Goal: Transaction & Acquisition: Download file/media

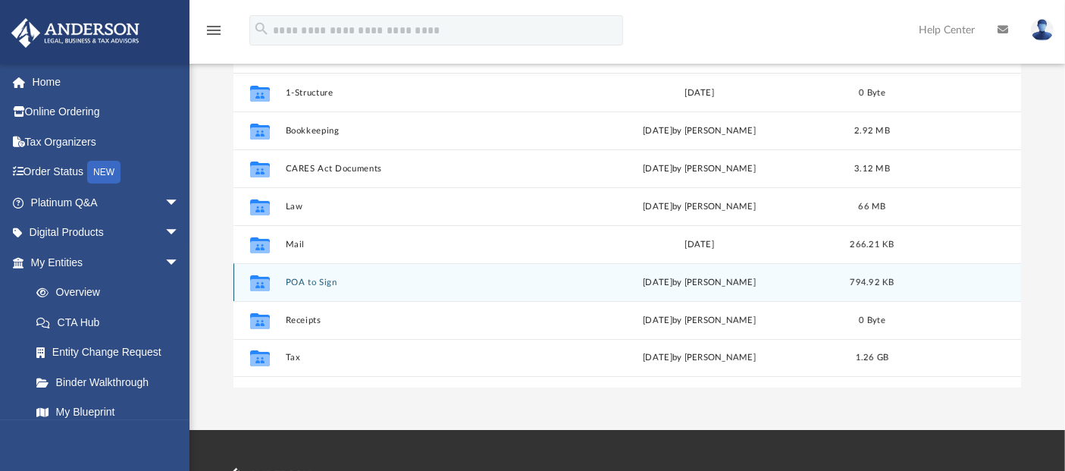
scroll to position [279, 0]
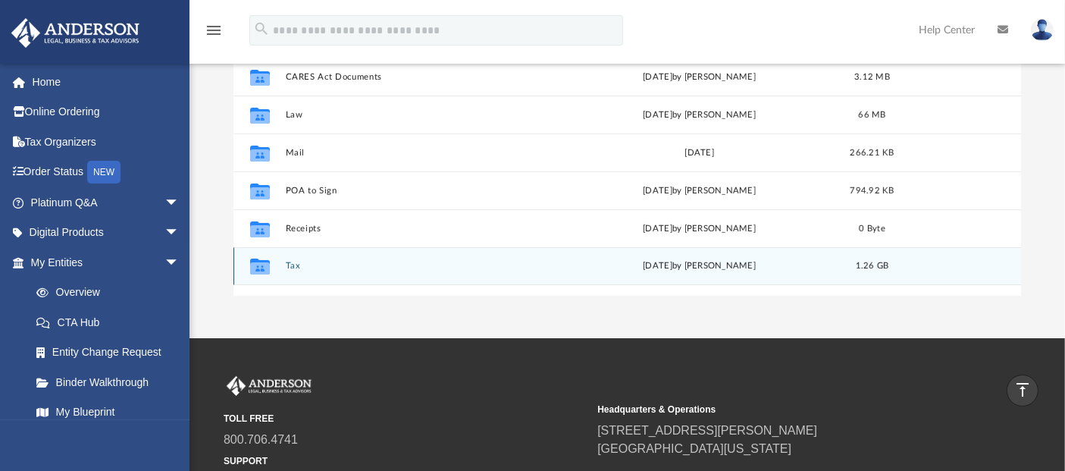
click at [295, 266] on button "Tax" at bounding box center [420, 266] width 271 height 10
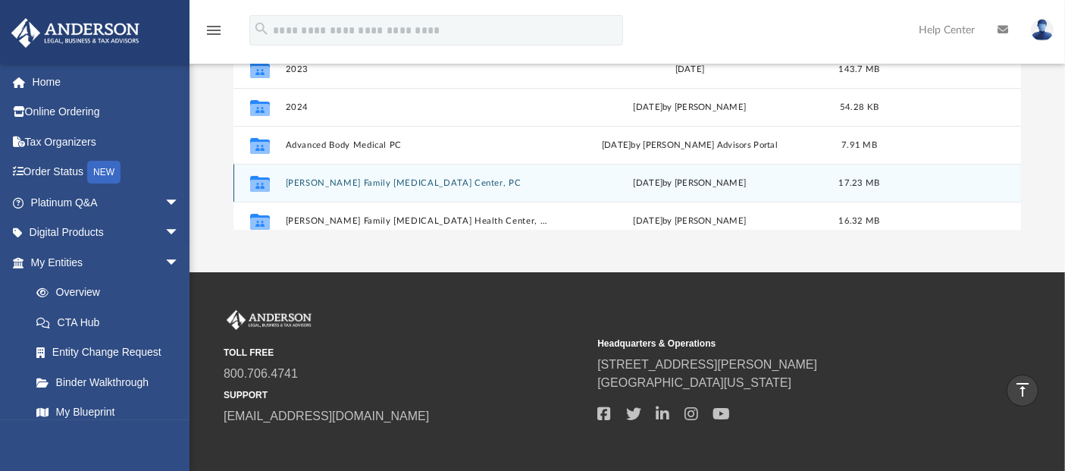
scroll to position [253, 0]
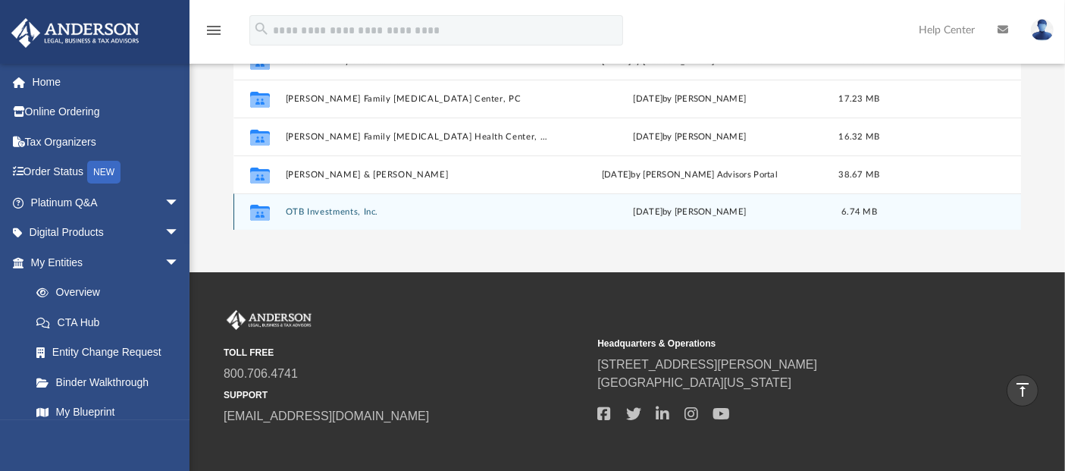
click at [312, 211] on button "OTB Investments, Inc." at bounding box center [417, 212] width 265 height 10
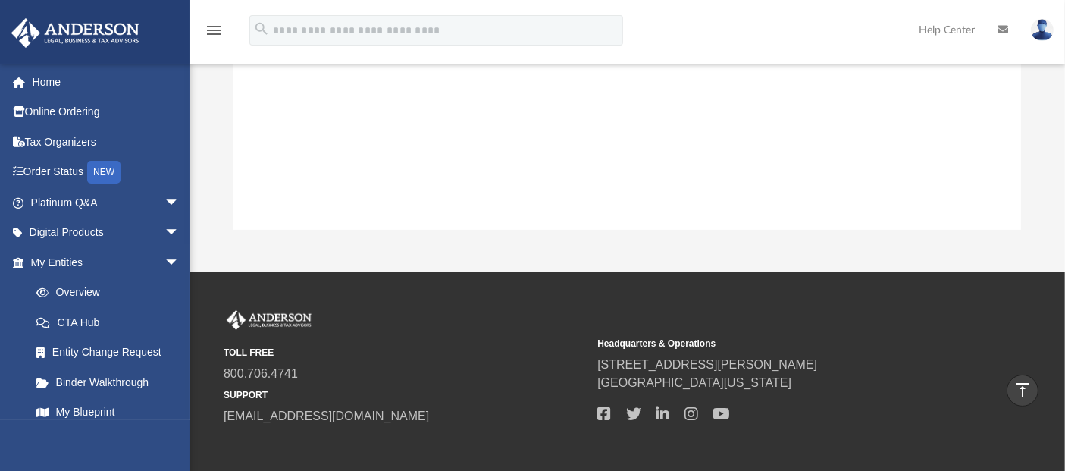
scroll to position [0, 0]
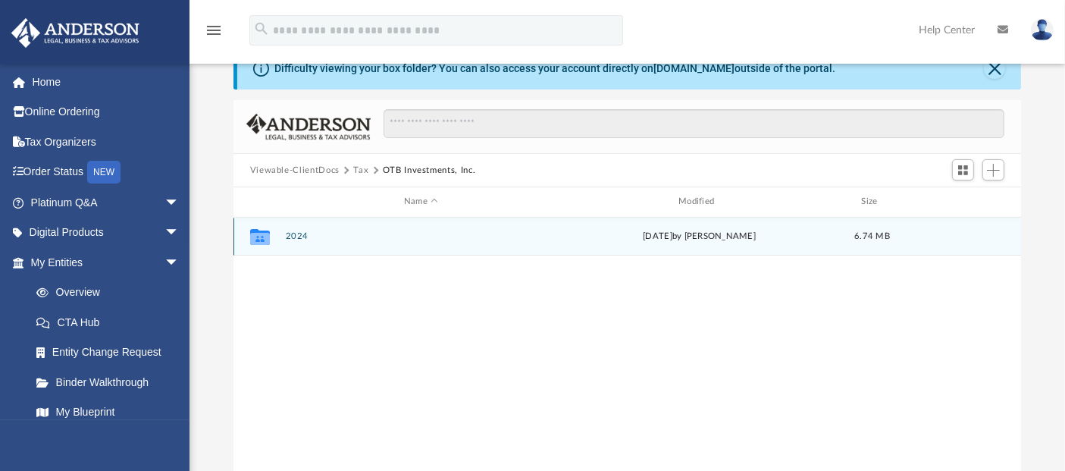
click at [260, 234] on icon "grid" at bounding box center [260, 239] width 20 height 12
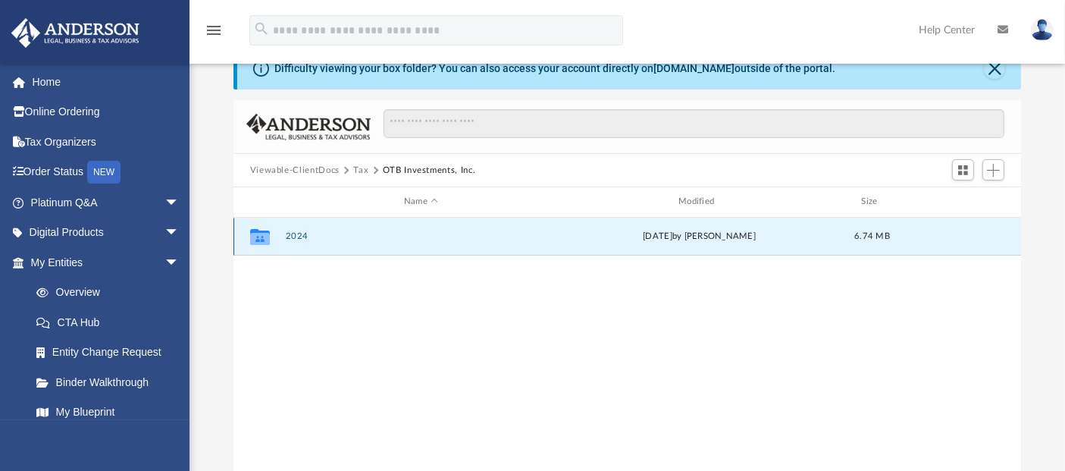
click at [296, 237] on button "2024" at bounding box center [420, 236] width 271 height 10
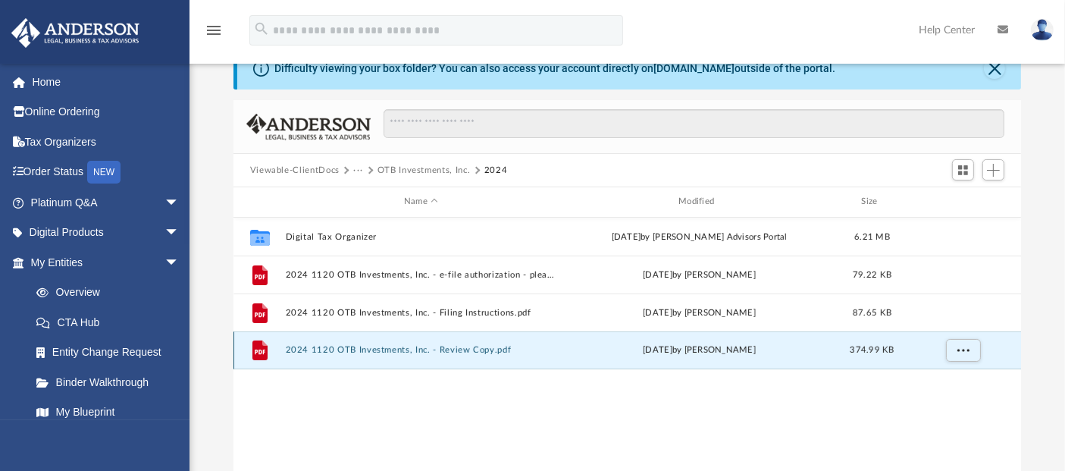
click at [327, 345] on button "2024 1120 OTB Investments, Inc. - Review Copy.pdf" at bounding box center [420, 350] width 271 height 10
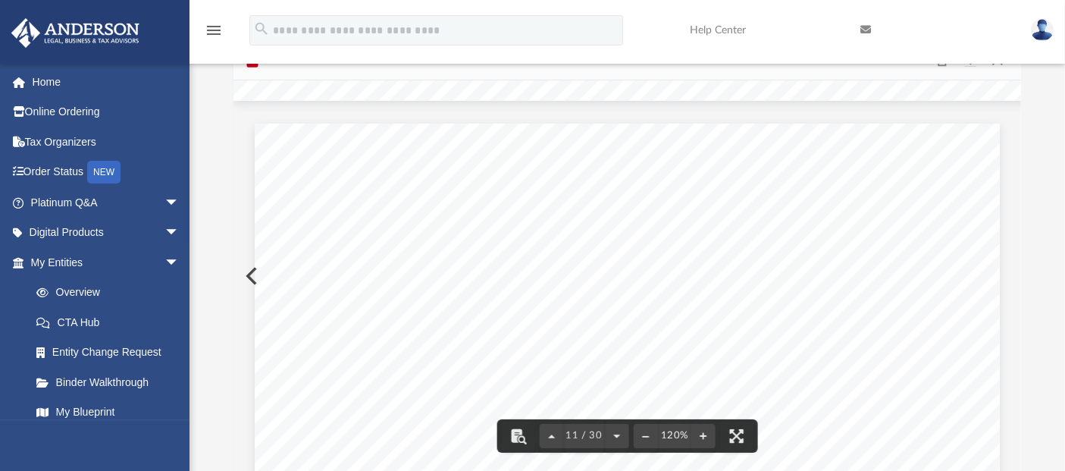
scroll to position [9264, 0]
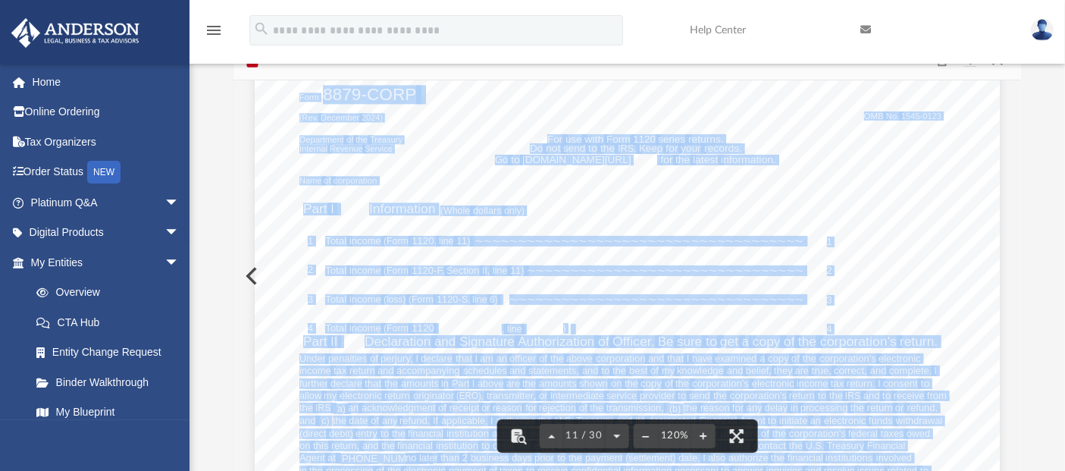
scroll to position [9258, 0]
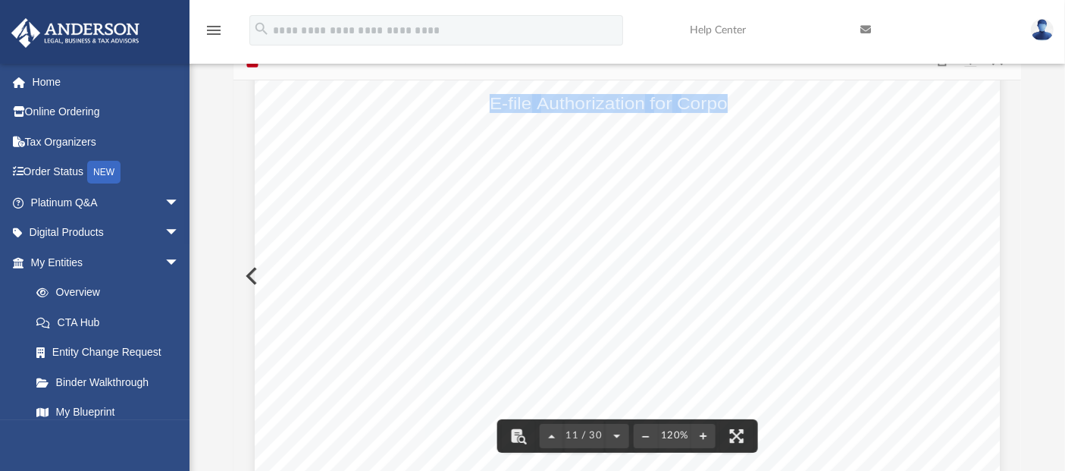
drag, startPoint x: 487, startPoint y: 92, endPoint x: 719, endPoint y: 96, distance: 232.7
click at [757, 96] on span "Corporations" at bounding box center [730, 104] width 106 height 17
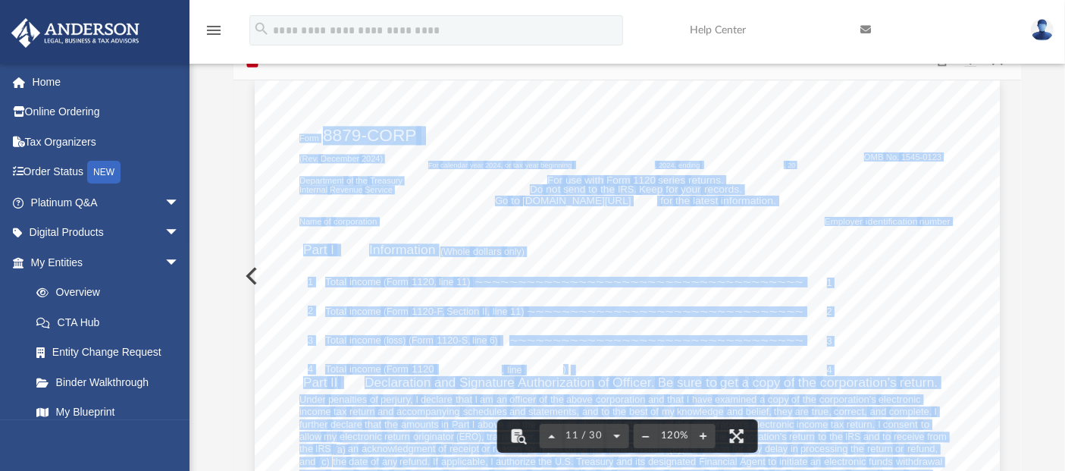
scroll to position [9197, 0]
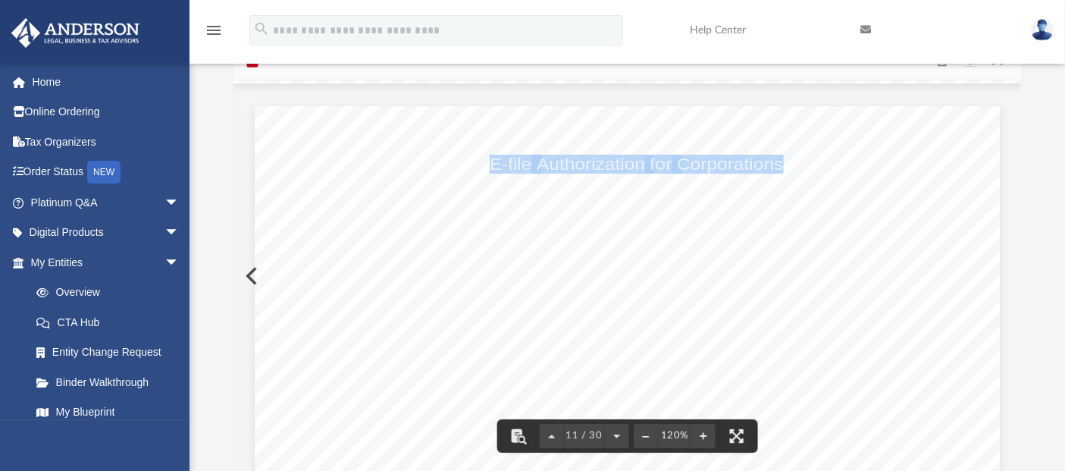
drag, startPoint x: 483, startPoint y: 102, endPoint x: 775, endPoint y: 151, distance: 295.8
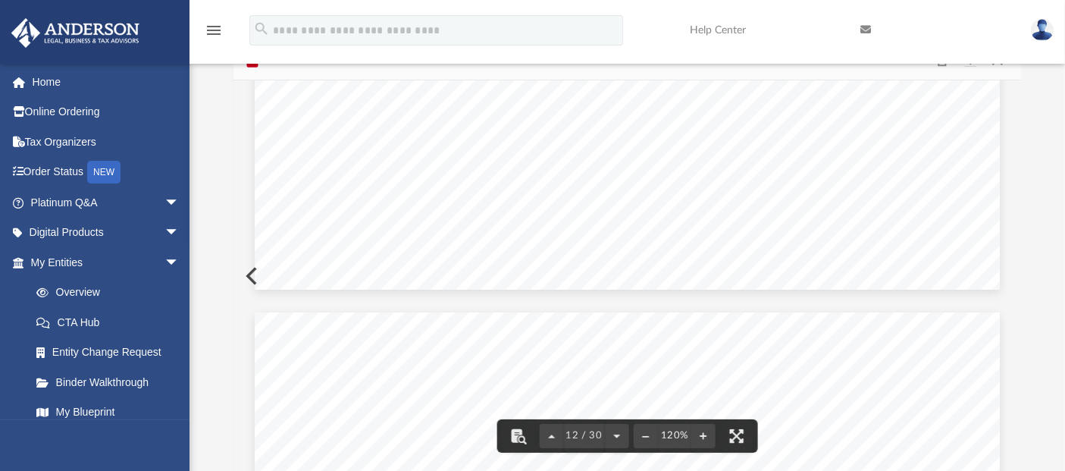
scroll to position [11302, 0]
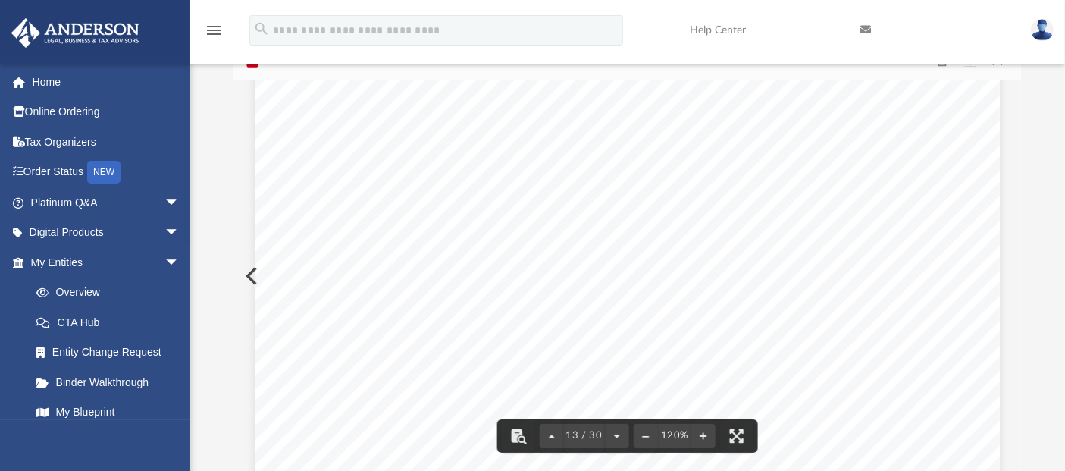
drag, startPoint x: 1054, startPoint y: 133, endPoint x: 877, endPoint y: 253, distance: 214.4
click at [1054, 133] on div "Difficulty viewing your box folder? You can also access your account directly o…" at bounding box center [626, 229] width 875 height 484
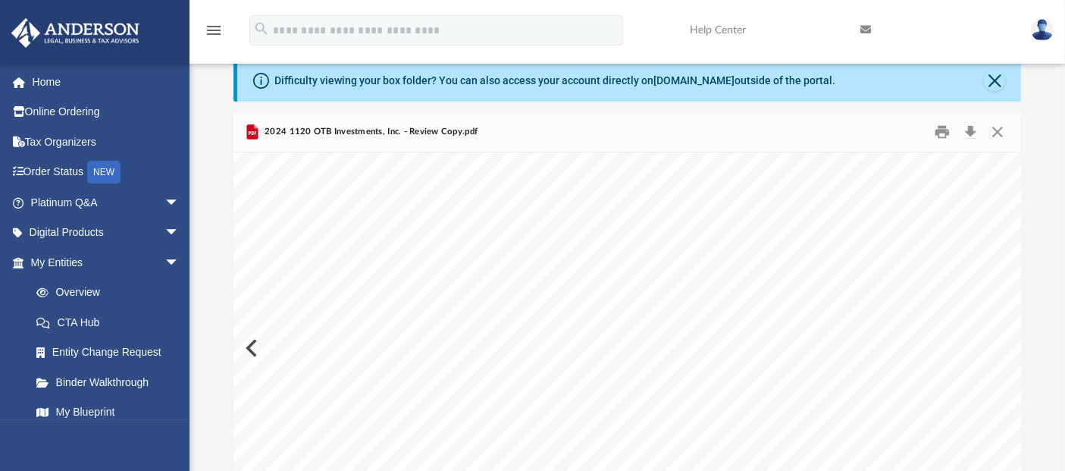
scroll to position [0, 0]
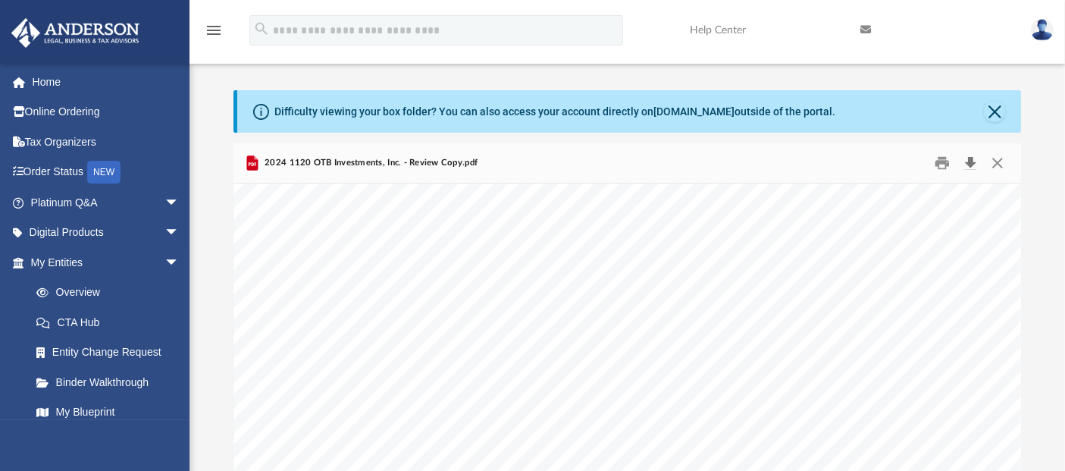
click at [969, 166] on button "Download" at bounding box center [970, 163] width 27 height 23
click at [994, 111] on button "Close" at bounding box center [994, 111] width 21 height 21
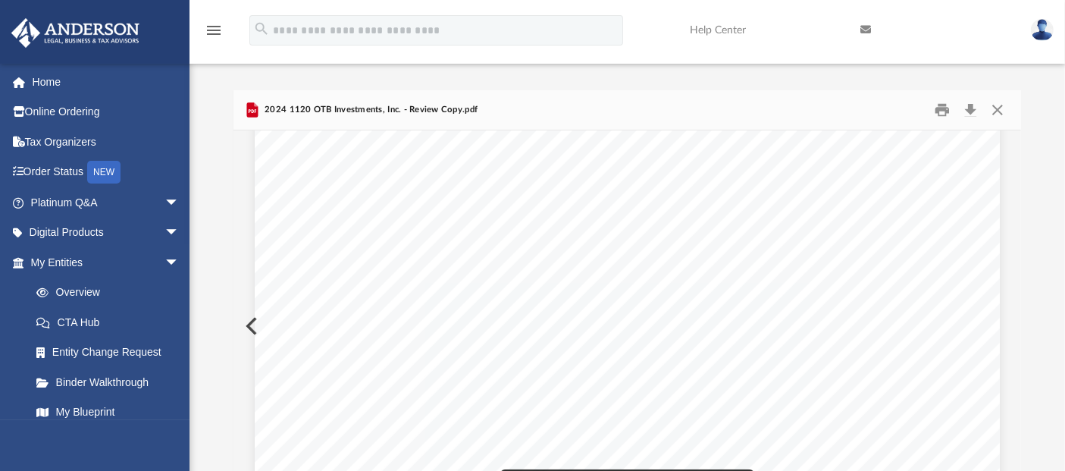
scroll to position [3218, 0]
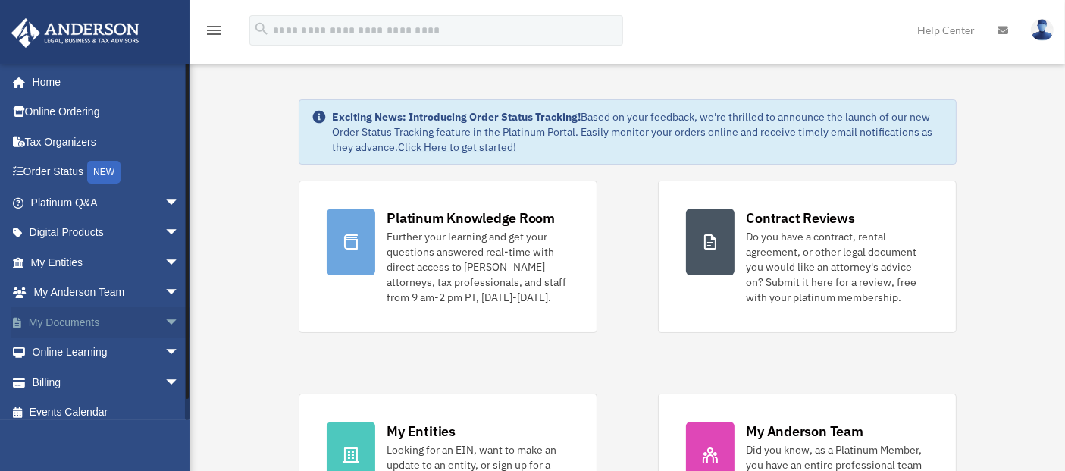
click at [77, 327] on link "My Documents arrow_drop_down" at bounding box center [107, 322] width 192 height 30
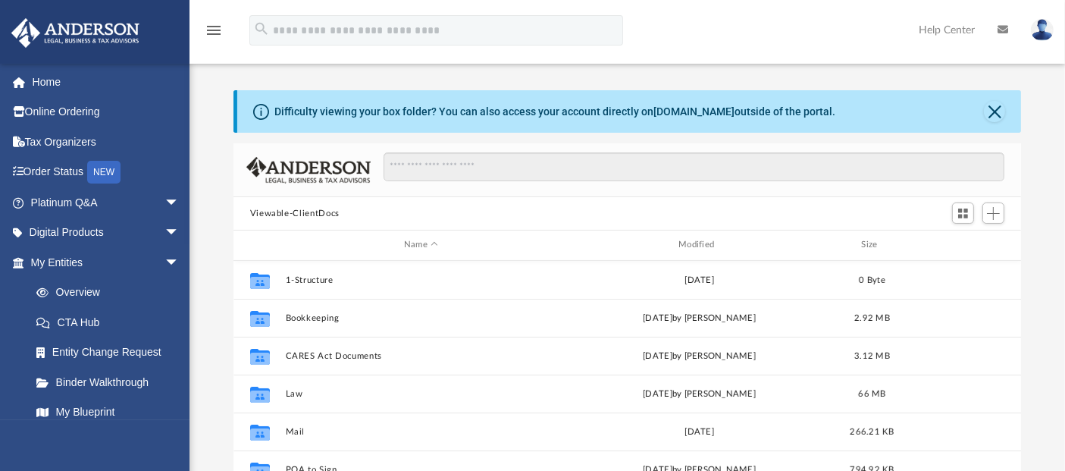
scroll to position [417, 0]
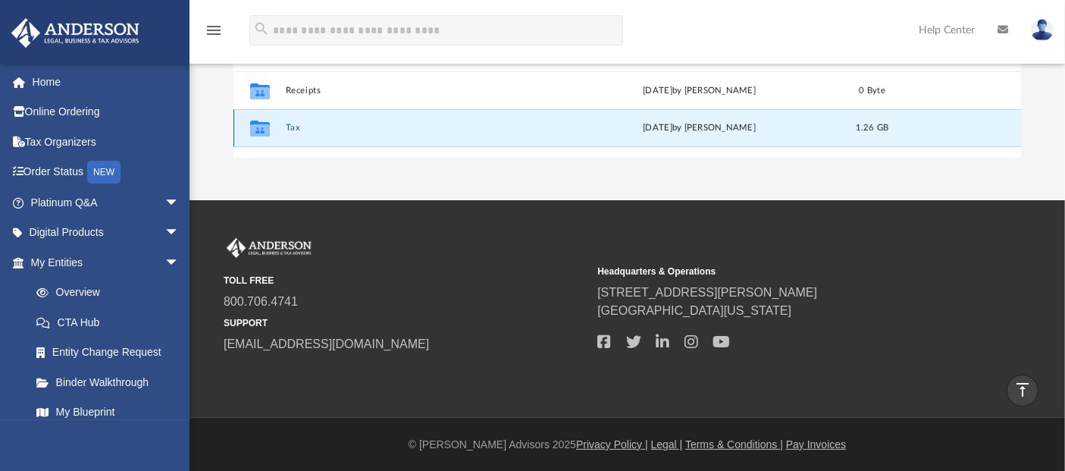
click at [294, 129] on button "Tax" at bounding box center [420, 128] width 271 height 10
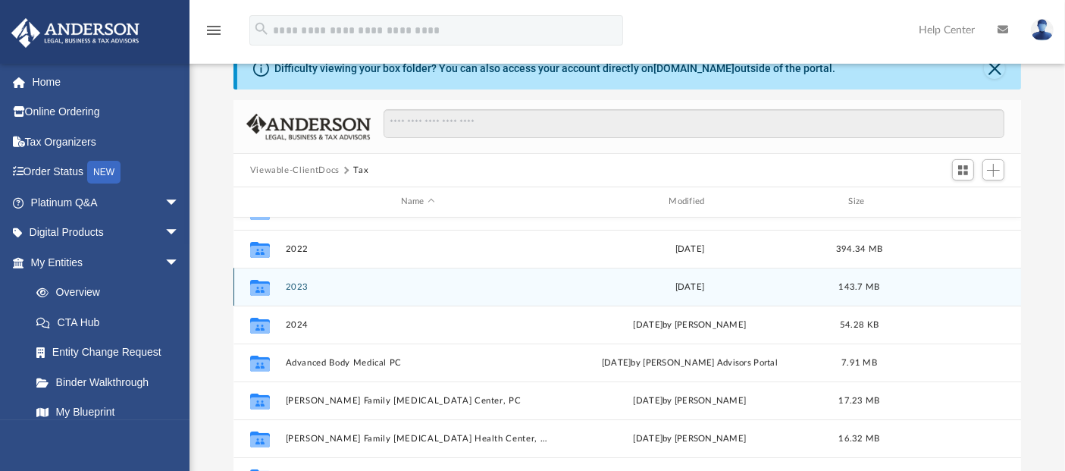
scroll to position [127, 0]
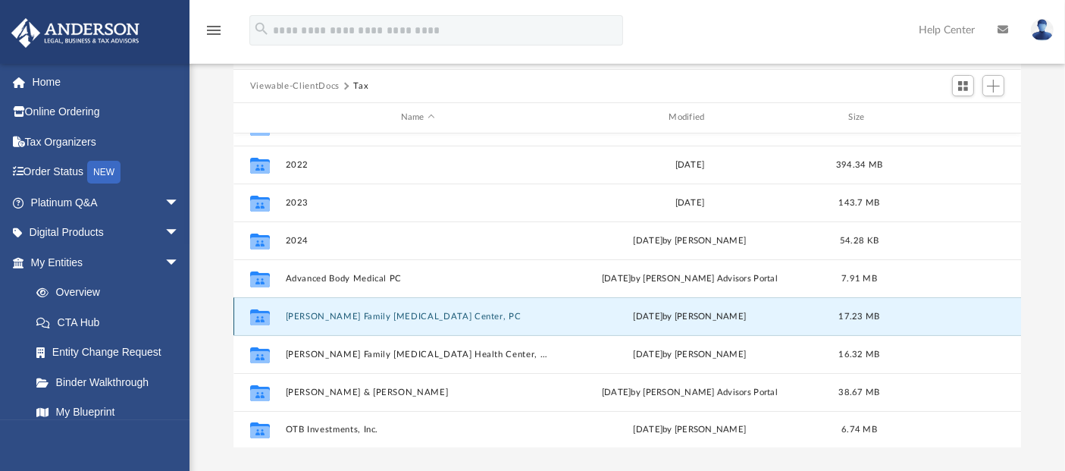
click at [350, 317] on button "[PERSON_NAME] Family [MEDICAL_DATA] Center, PC" at bounding box center [417, 317] width 265 height 10
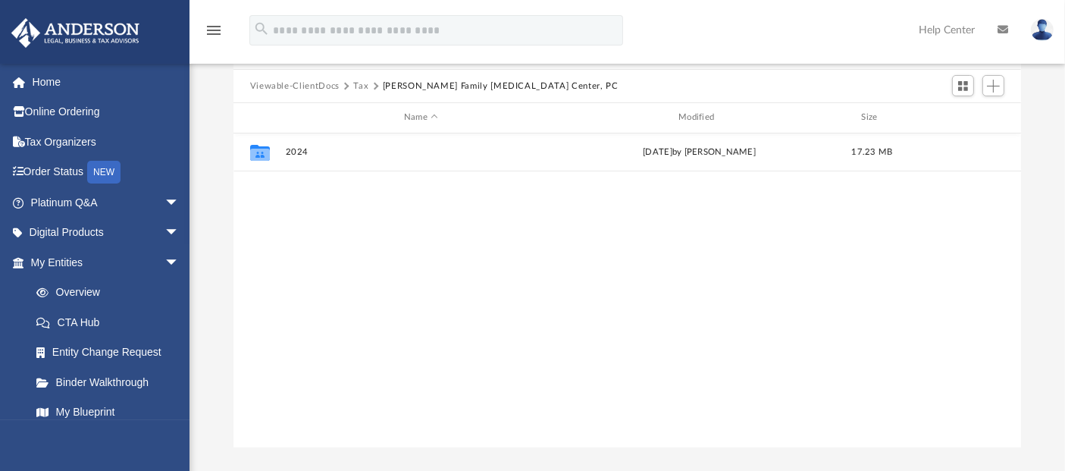
scroll to position [0, 0]
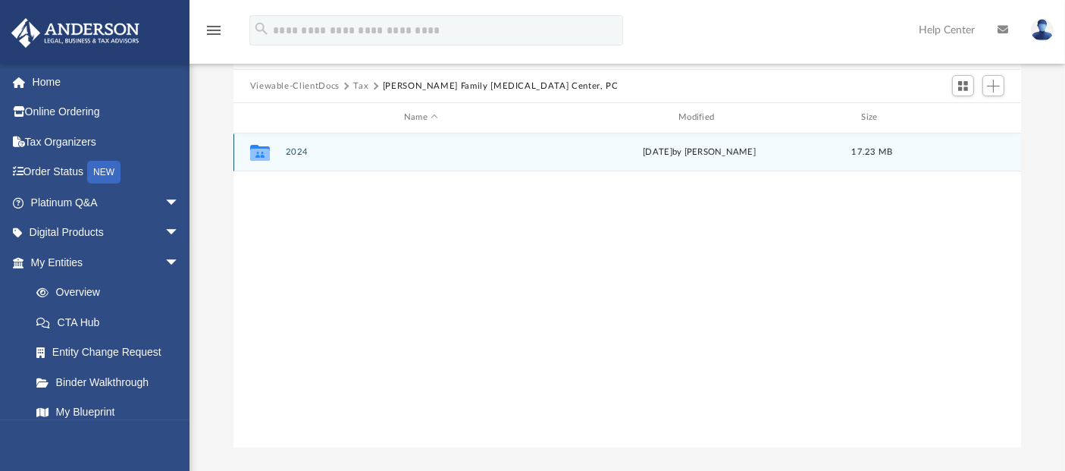
click at [299, 150] on button "2024" at bounding box center [420, 152] width 271 height 10
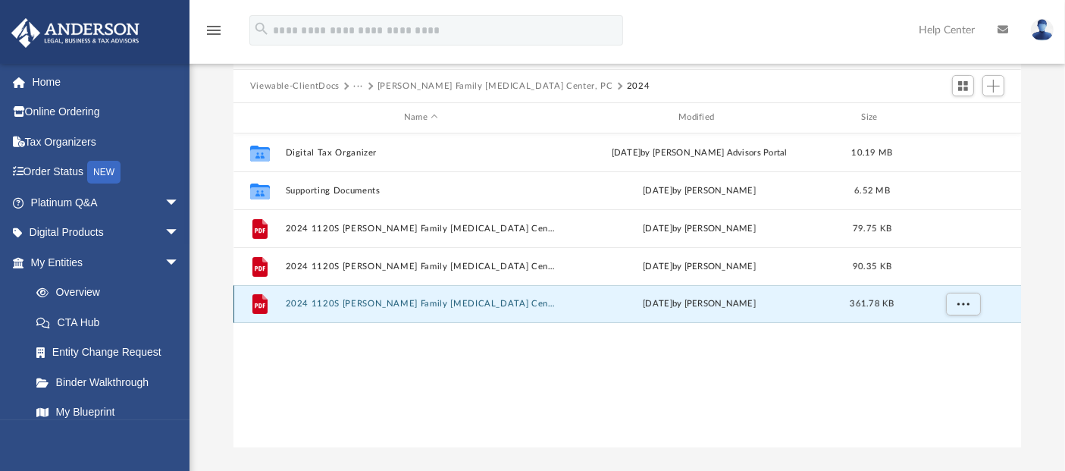
click at [315, 302] on button "2024 1120S Loranger Family Chiropractic Center, PC - Review Copy.pdf" at bounding box center [420, 304] width 271 height 10
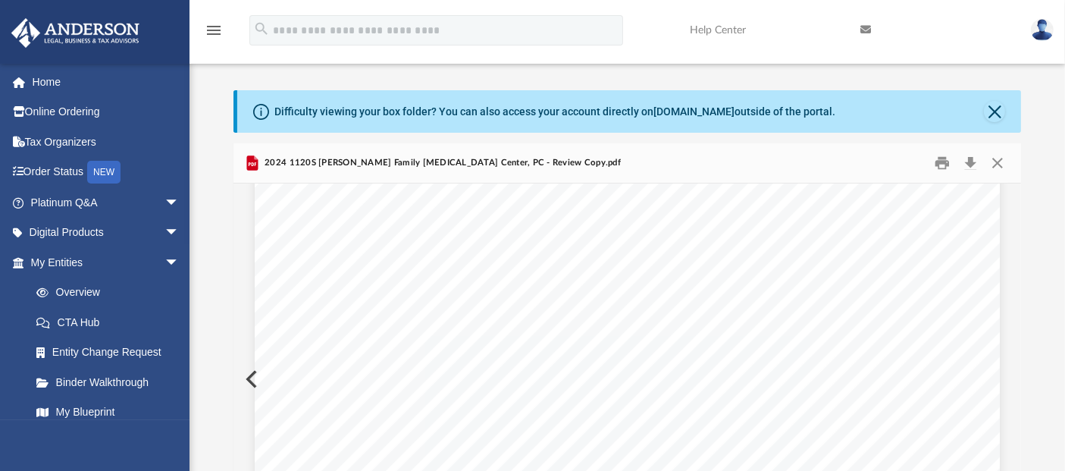
scroll to position [28753, 0]
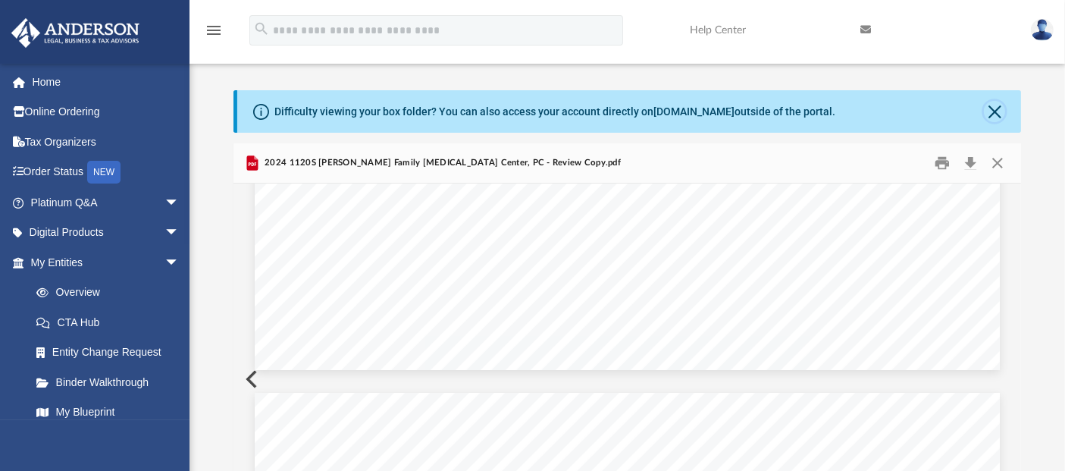
click at [991, 113] on button "Close" at bounding box center [994, 111] width 21 height 21
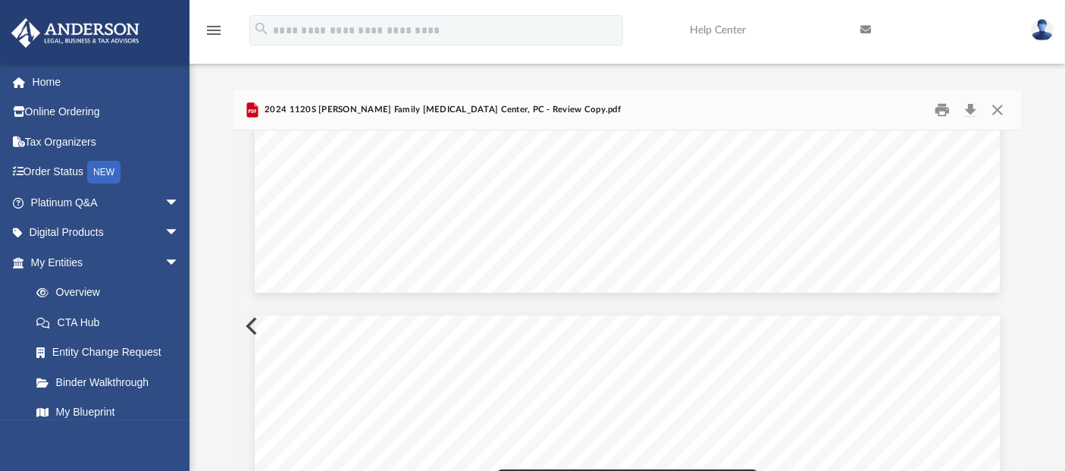
scroll to position [30690, 0]
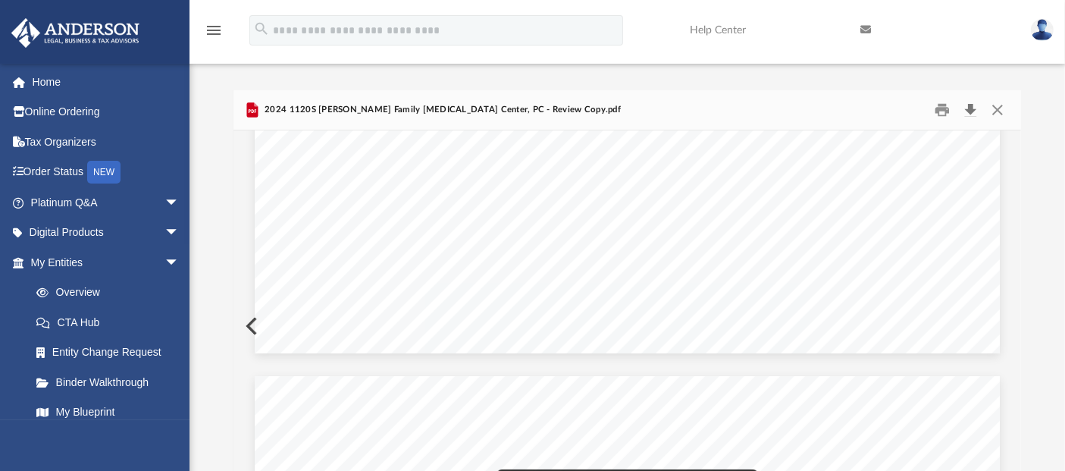
click at [969, 105] on button "Download" at bounding box center [970, 110] width 27 height 23
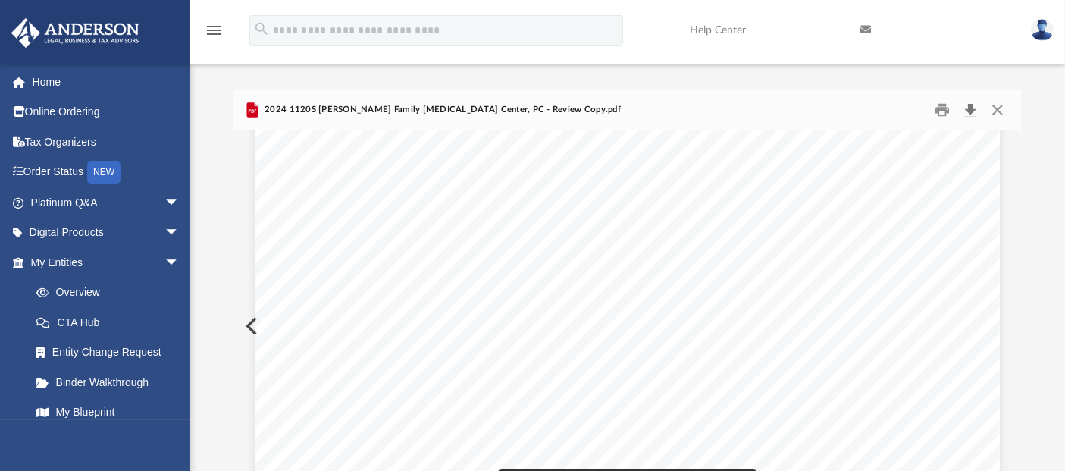
scroll to position [29848, 0]
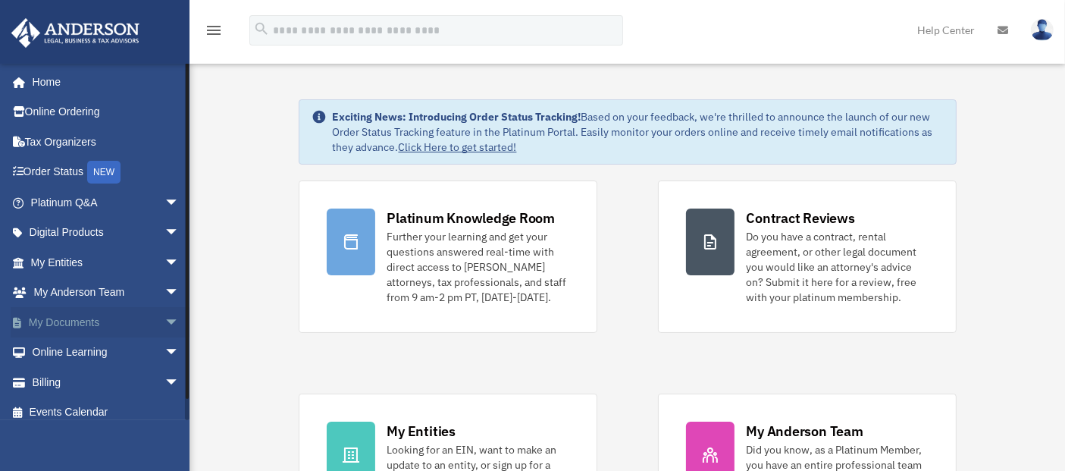
click at [66, 323] on link "My Documents arrow_drop_down" at bounding box center [107, 322] width 192 height 30
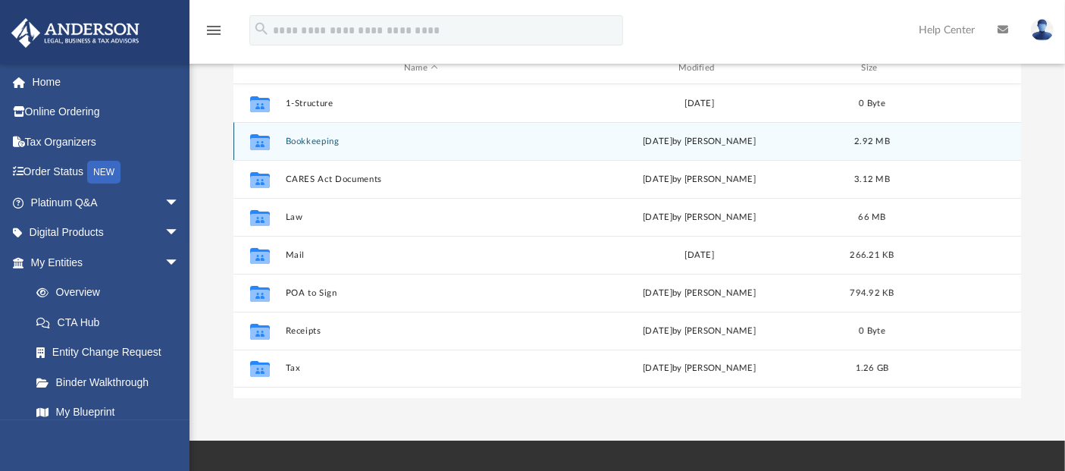
scroll to position [252, 0]
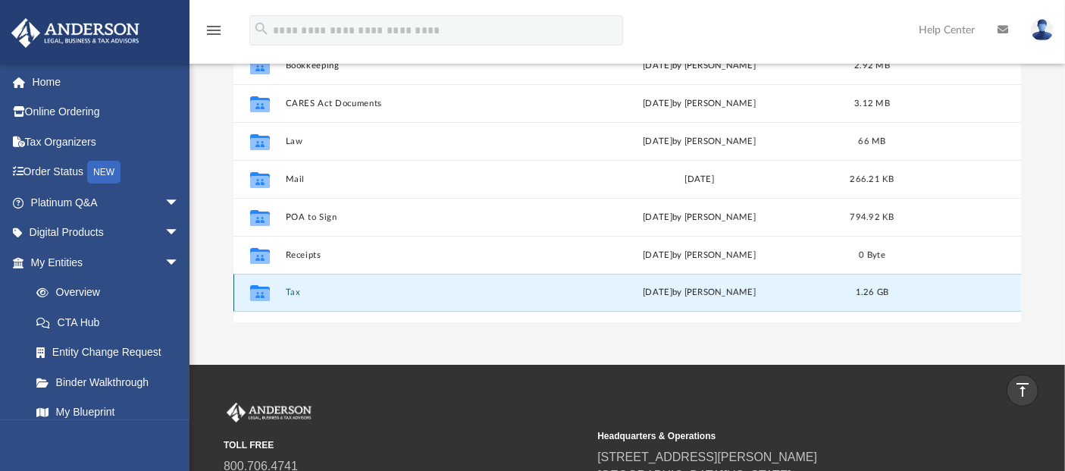
click at [290, 293] on button "Tax" at bounding box center [420, 292] width 271 height 10
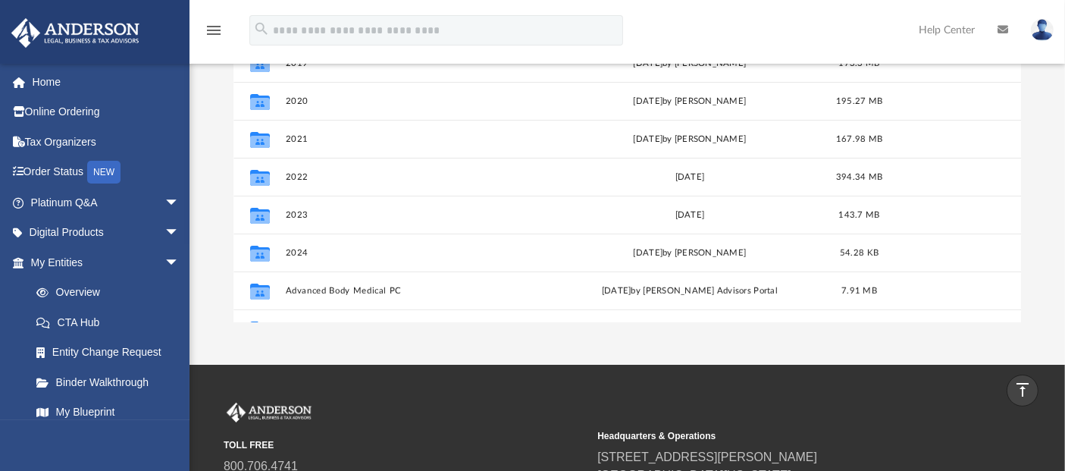
scroll to position [253, 0]
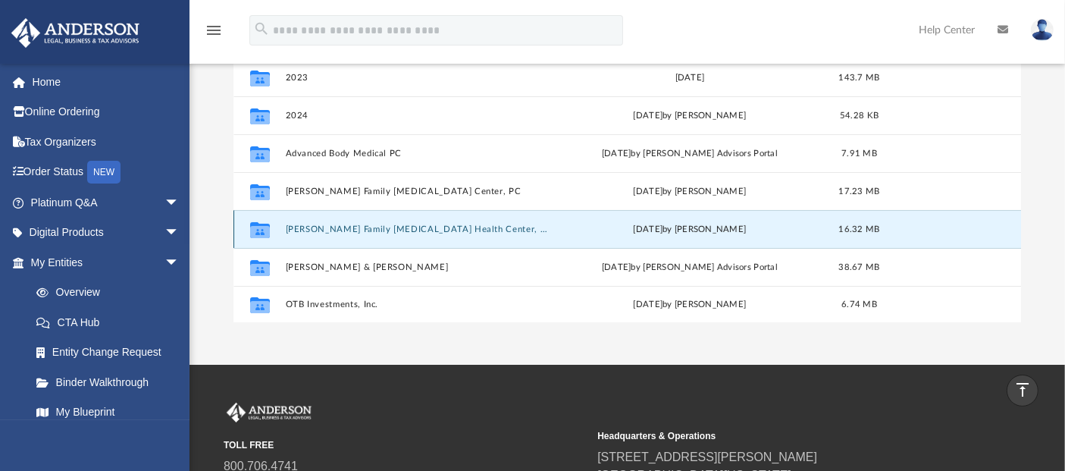
click at [332, 230] on button "[PERSON_NAME] Family [MEDICAL_DATA] Health Center, PC" at bounding box center [417, 229] width 265 height 10
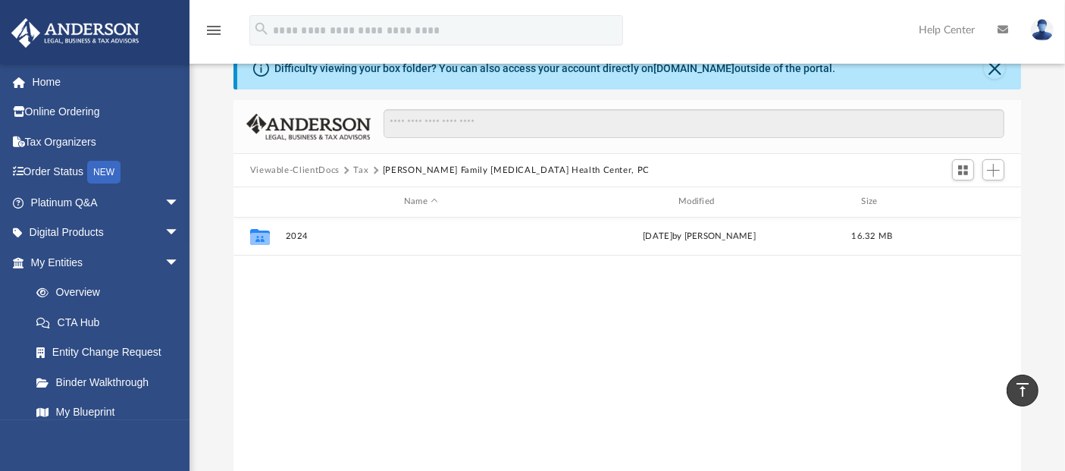
scroll to position [0, 0]
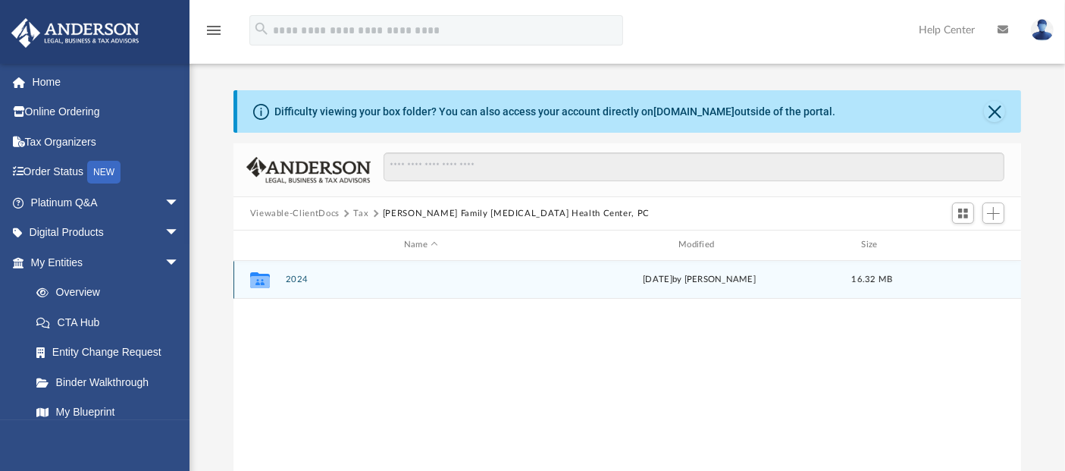
click at [294, 279] on button "2024" at bounding box center [420, 279] width 271 height 10
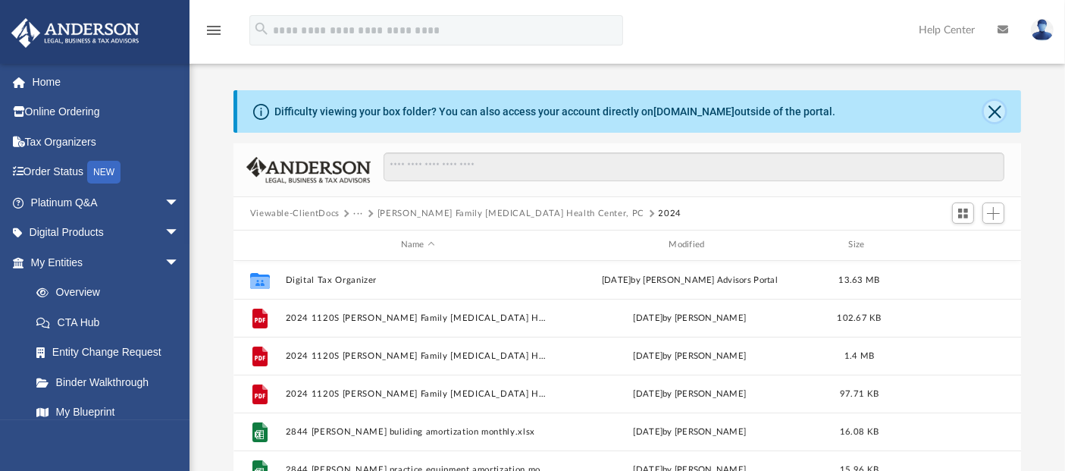
click at [988, 114] on button "Close" at bounding box center [994, 111] width 21 height 21
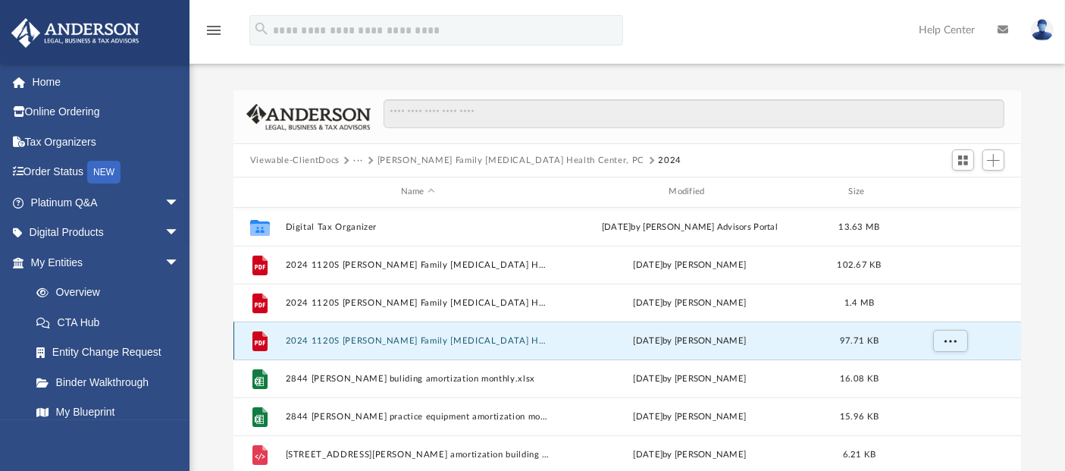
click at [443, 339] on button "2024 1120S [PERSON_NAME] Family [MEDICAL_DATA] Health Center, PC - Filing Instr…" at bounding box center [417, 341] width 265 height 10
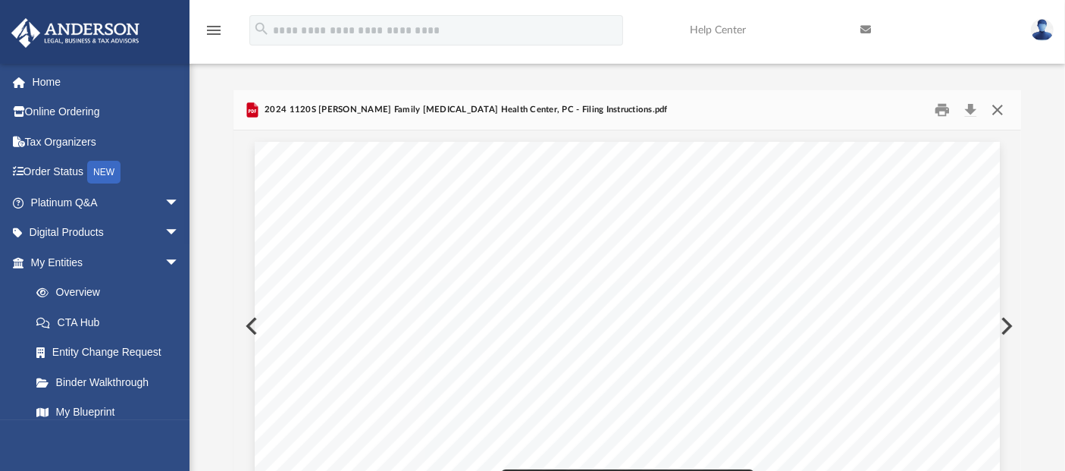
click at [1004, 105] on button "Close" at bounding box center [997, 110] width 27 height 23
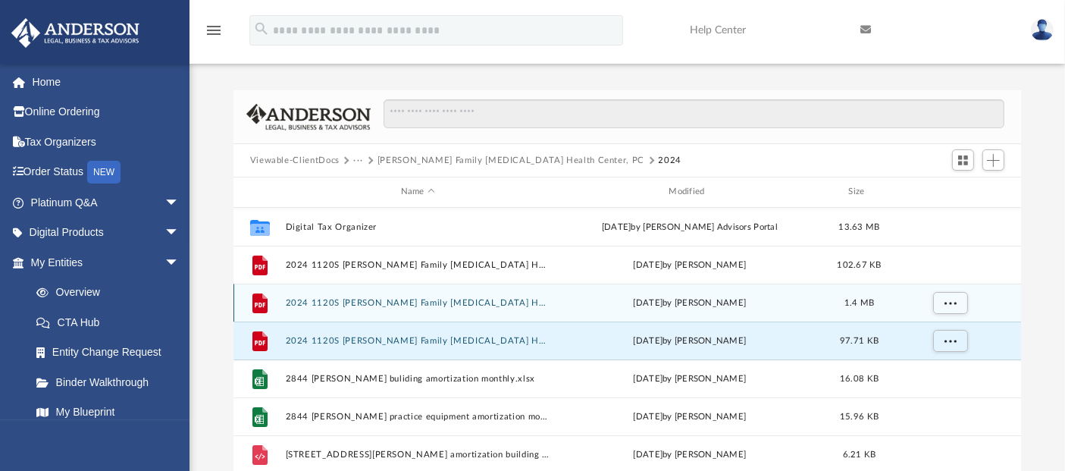
click at [359, 299] on button "2024 1120S Loranger Family Chiropractic Health Center, PC - Review Copy.pdf" at bounding box center [417, 303] width 265 height 10
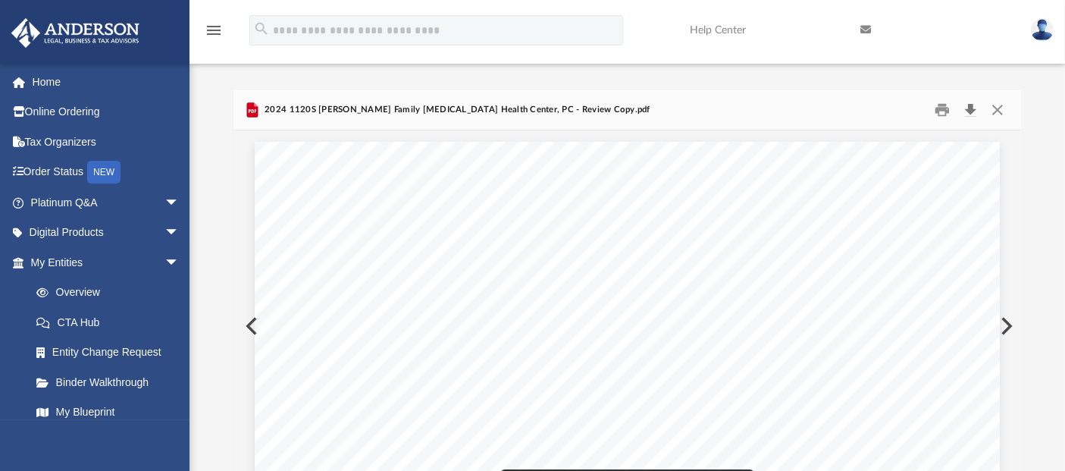
click at [966, 111] on button "Download" at bounding box center [970, 110] width 27 height 23
